Goal: Task Accomplishment & Management: Manage account settings

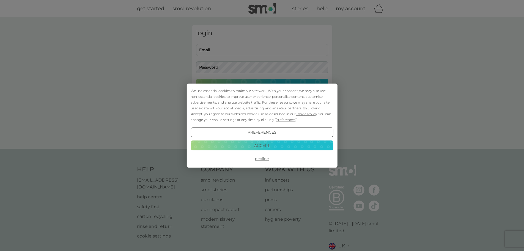
click at [269, 147] on button "Accept" at bounding box center [262, 145] width 143 height 10
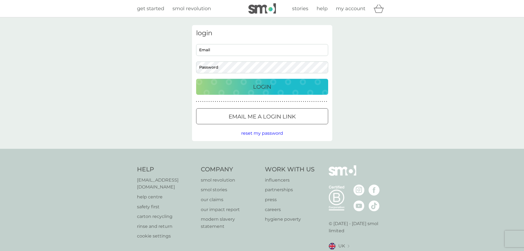
click at [231, 41] on div "login Email Password Login ● ● ● ● ● ● ● ● ● ● ● ● ● ● ● ● ● ● ● ● ● ● ● ● ● ● …" at bounding box center [262, 83] width 140 height 116
click at [234, 50] on input "Email" at bounding box center [262, 50] width 132 height 12
type input "amyrrl@gmail.com"
click at [226, 89] on div "Login" at bounding box center [262, 86] width 121 height 9
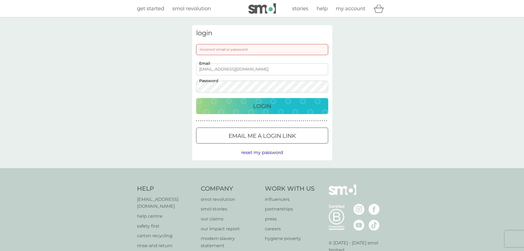
click at [268, 152] on span "reset my password" at bounding box center [262, 152] width 42 height 5
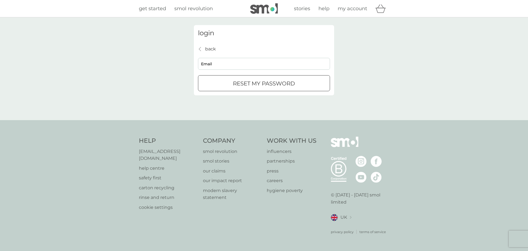
click at [288, 72] on div "back back Email reset my password" at bounding box center [264, 68] width 132 height 46
click at [275, 63] on input "Email" at bounding box center [264, 64] width 132 height 12
type input "amyrrl@gmail.com"
click at [258, 81] on div "submit" at bounding box center [264, 84] width 20 height 6
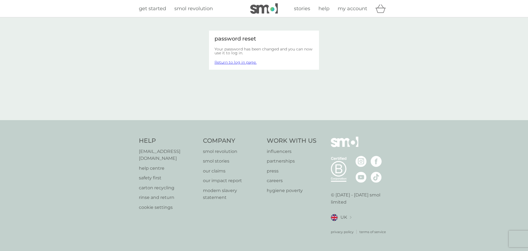
click at [243, 61] on link "Return to log in page." at bounding box center [236, 62] width 42 height 5
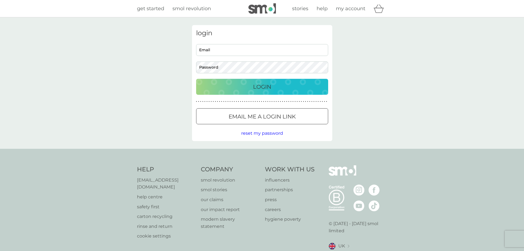
click at [195, 46] on div "Email Password" at bounding box center [262, 58] width 136 height 29
click at [204, 50] on input "Email" at bounding box center [262, 50] width 132 height 12
type input "amyrrl@gmail.com"
click at [243, 89] on div "Login" at bounding box center [262, 86] width 121 height 9
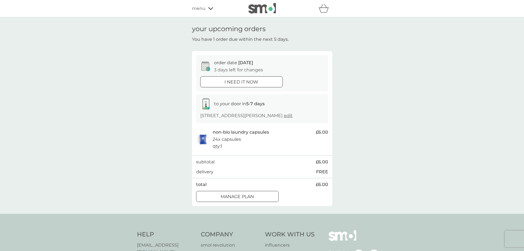
click at [232, 191] on button "Manage plan" at bounding box center [237, 196] width 83 height 11
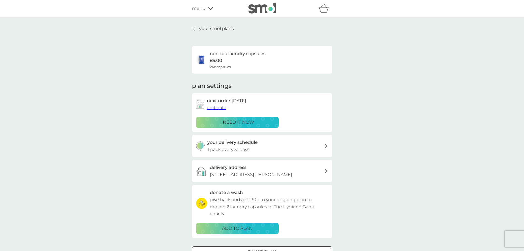
scroll to position [28, 0]
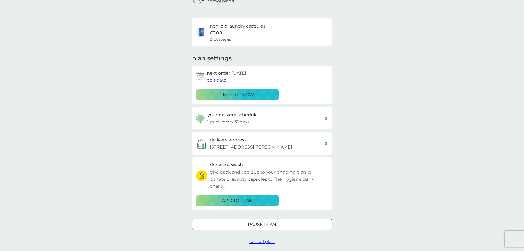
click at [242, 222] on div "Pause plan" at bounding box center [262, 224] width 140 height 7
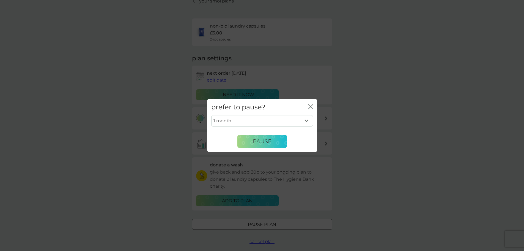
click at [263, 122] on select "1 month 2 months 3 months 4 months 5 months 6 months" at bounding box center [262, 121] width 102 height 12
select select "5"
click at [211, 115] on select "1 month 2 months 3 months 4 months 5 months 6 months" at bounding box center [262, 121] width 102 height 12
click at [252, 141] on button "Pause" at bounding box center [262, 141] width 50 height 13
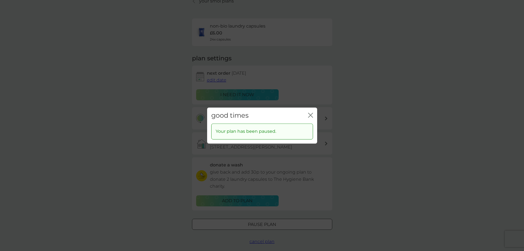
click at [315, 112] on div "good times close" at bounding box center [262, 115] width 110 height 16
click at [313, 115] on icon "close" at bounding box center [310, 115] width 5 height 5
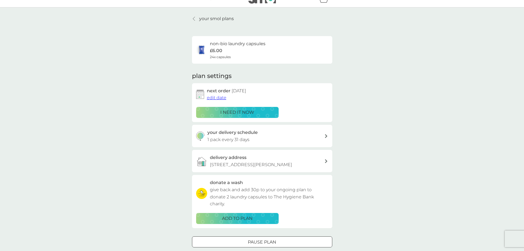
scroll to position [0, 0]
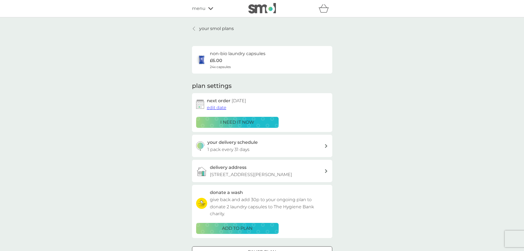
click at [207, 27] on p "your smol plans" at bounding box center [216, 28] width 35 height 7
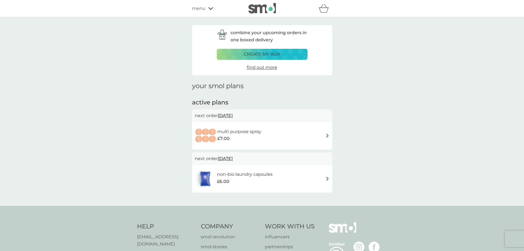
click at [233, 117] on span "[DATE]" at bounding box center [225, 115] width 15 height 11
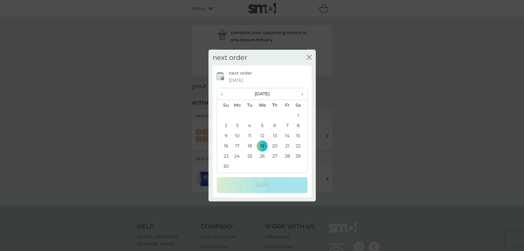
click at [309, 58] on icon "close" at bounding box center [309, 57] width 5 height 5
